Goal: Task Accomplishment & Management: Use online tool/utility

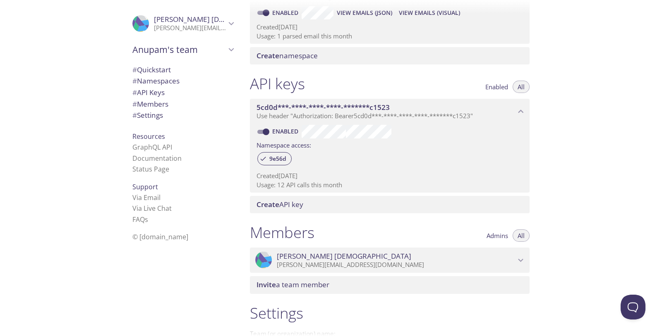
scroll to position [99, 0]
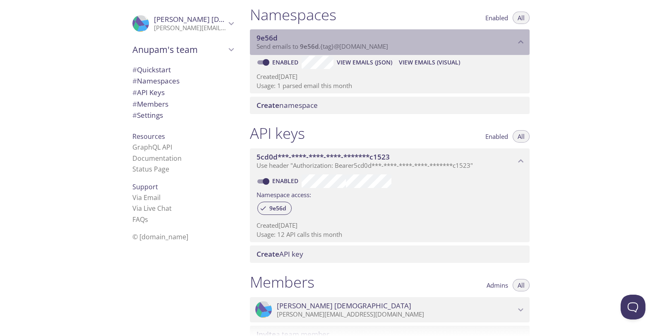
click at [312, 47] on span "9e56d" at bounding box center [309, 46] width 19 height 8
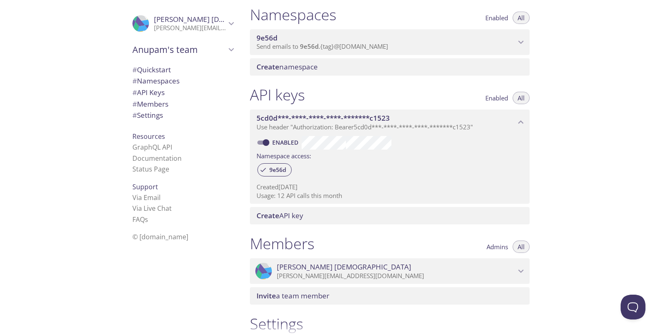
click at [312, 47] on span "9e56d" at bounding box center [309, 46] width 19 height 8
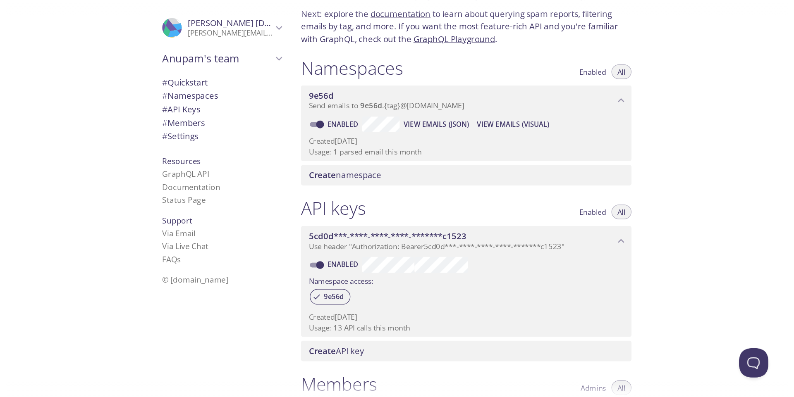
scroll to position [0, 0]
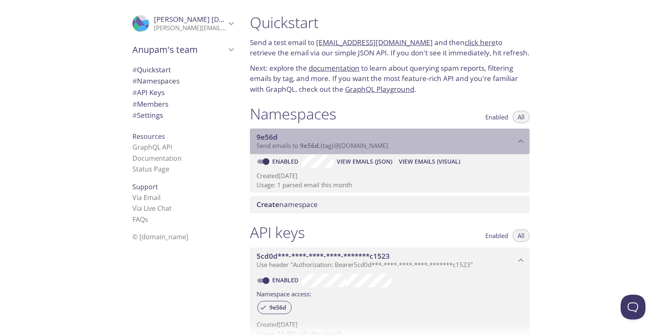
drag, startPoint x: 299, startPoint y: 148, endPoint x: 390, endPoint y: 151, distance: 90.6
click at [390, 151] on div "9e56d Send emails to 9e56d . {tag} @[DOMAIN_NAME]" at bounding box center [390, 142] width 280 height 26
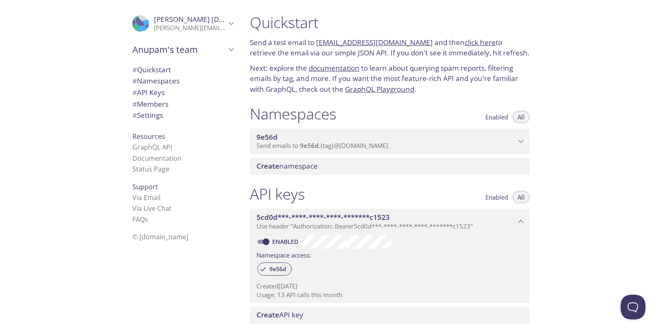
click at [374, 149] on span "Send emails to 9e56d . {tag} @[DOMAIN_NAME]" at bounding box center [322, 145] width 132 height 8
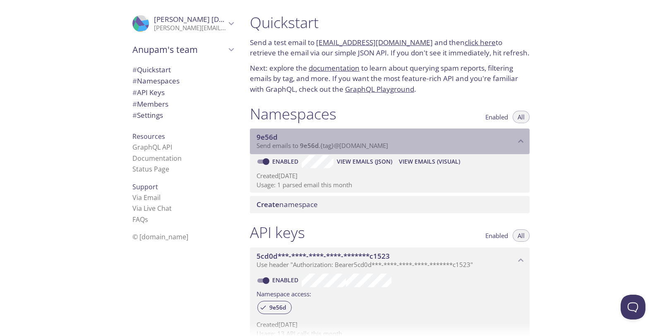
drag, startPoint x: 333, startPoint y: 144, endPoint x: 306, endPoint y: 142, distance: 27.4
click at [306, 142] on span "Send emails to 9e56d . {tag} @[DOMAIN_NAME]" at bounding box center [322, 145] width 132 height 8
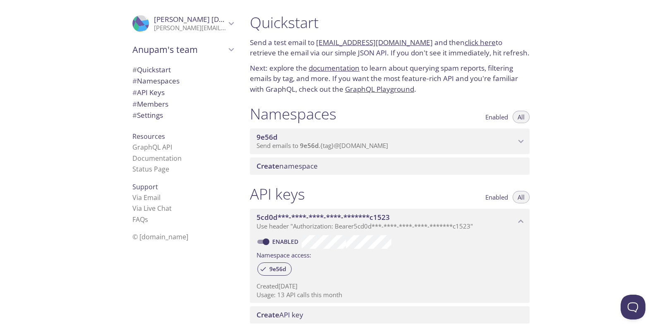
click at [306, 142] on span "9e56d" at bounding box center [309, 145] width 19 height 8
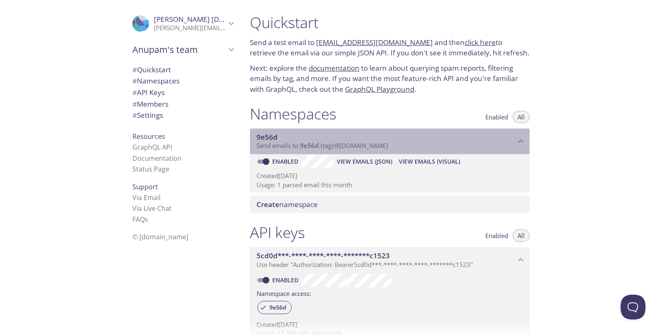
click at [306, 142] on span "9e56d" at bounding box center [309, 145] width 19 height 8
click at [399, 153] on div "9e56d Send emails to 9e56d . {tag} @[DOMAIN_NAME]" at bounding box center [390, 142] width 280 height 26
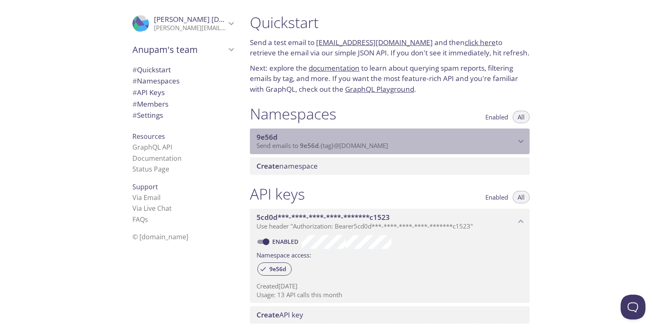
drag, startPoint x: 302, startPoint y: 144, endPoint x: 289, endPoint y: 144, distance: 13.2
click at [407, 146] on p "Send emails to 9e56d . {tag} @[DOMAIN_NAME]" at bounding box center [385, 146] width 259 height 8
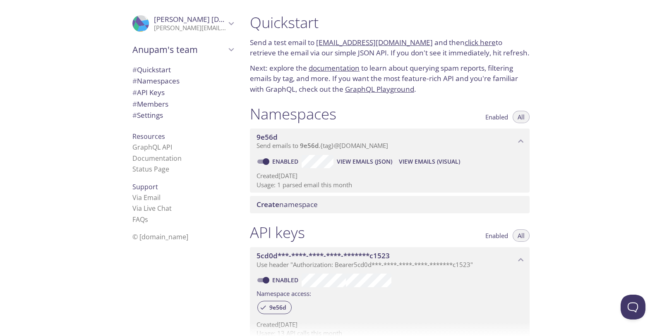
click at [383, 142] on span "Send emails to 9e56d . {tag} @[DOMAIN_NAME]" at bounding box center [322, 145] width 132 height 8
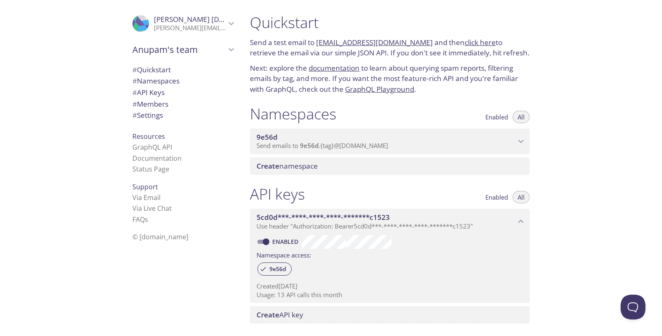
click at [337, 151] on div "9e56d Send emails to 9e56d . {tag} @[DOMAIN_NAME]" at bounding box center [390, 142] width 280 height 26
